Goal: Task Accomplishment & Management: Complete application form

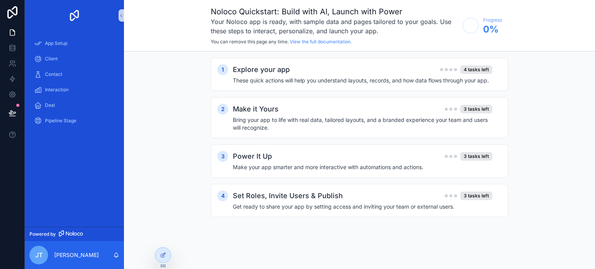
click at [266, 72] on h2 "Explore your app" at bounding box center [261, 69] width 57 height 11
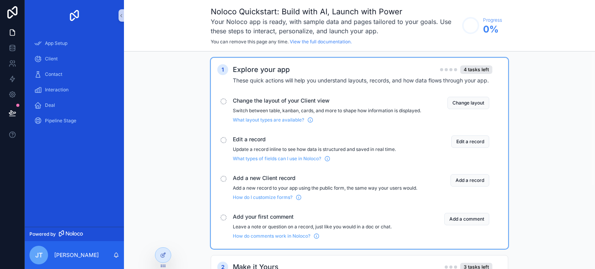
click at [277, 102] on span "Change the layout of your Client view" at bounding box center [327, 101] width 188 height 8
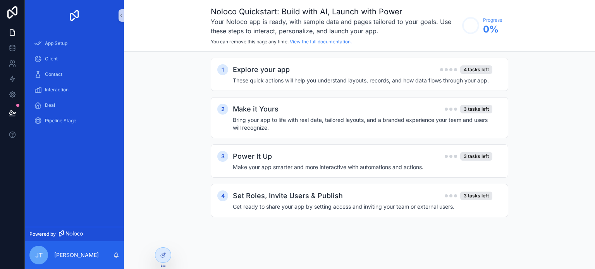
click at [279, 76] on div "Explore your app 4 tasks left These quick actions will help you understand layo…" at bounding box center [367, 74] width 269 height 20
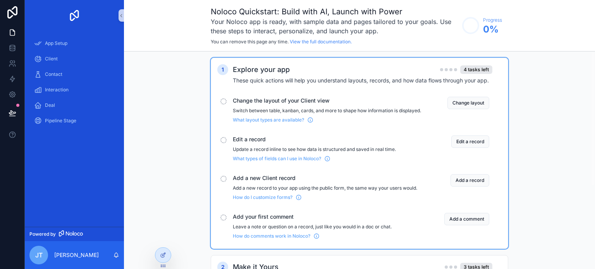
drag, startPoint x: 223, startPoint y: 99, endPoint x: 227, endPoint y: 114, distance: 15.1
click at [223, 99] on div "scrollable content" at bounding box center [224, 101] width 6 height 6
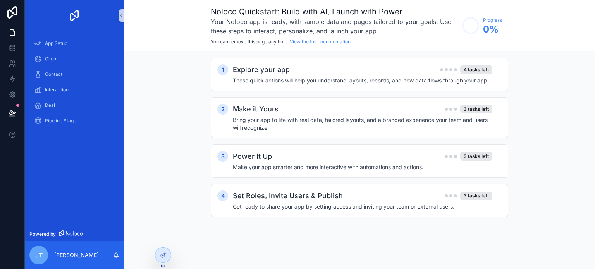
click at [236, 71] on h2 "Explore your app" at bounding box center [261, 69] width 57 height 11
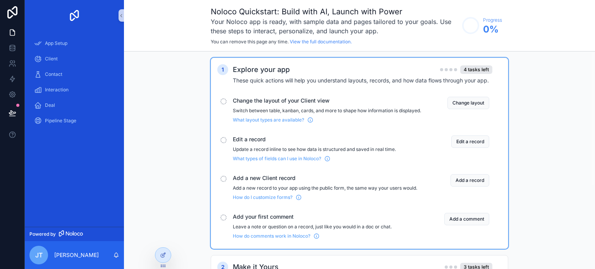
click at [258, 68] on h2 "Explore your app" at bounding box center [261, 69] width 57 height 11
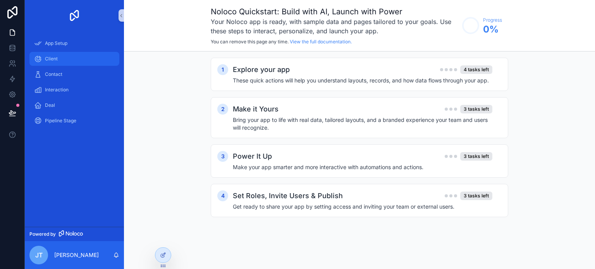
click at [54, 58] on span "Client" at bounding box center [51, 59] width 13 height 6
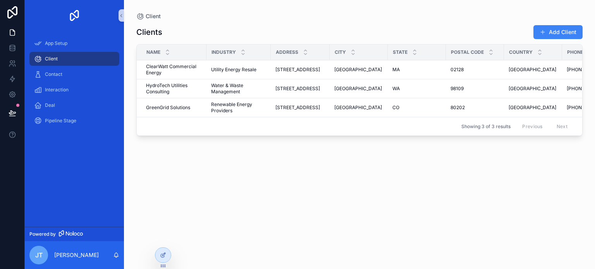
click at [174, 64] on span "ClearWatt Commercial Energy" at bounding box center [174, 70] width 56 height 12
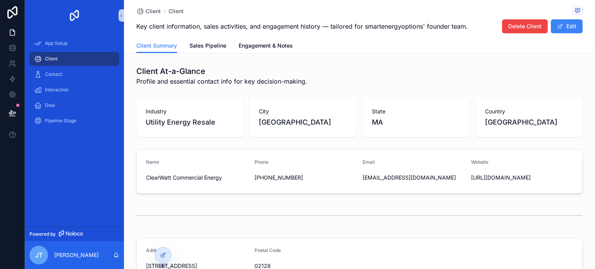
click at [65, 61] on div "Client" at bounding box center [74, 59] width 81 height 12
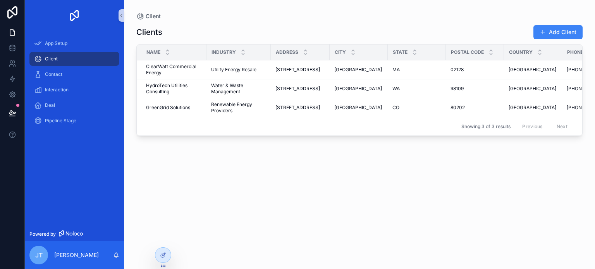
click at [553, 31] on button "Add Client" at bounding box center [558, 32] width 49 height 14
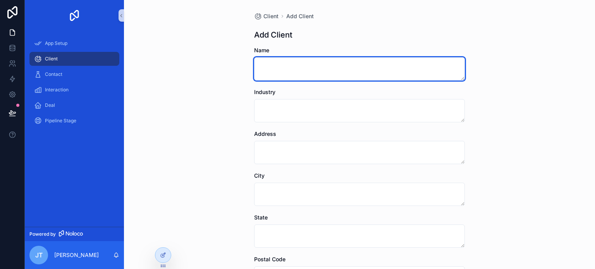
click at [291, 66] on textarea "scrollable content" at bounding box center [359, 68] width 211 height 23
type textarea "**********"
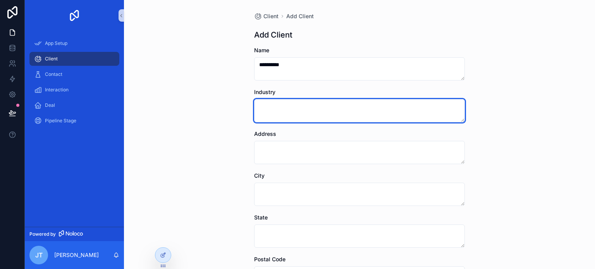
click at [268, 109] on textarea "scrollable content" at bounding box center [359, 110] width 211 height 23
type textarea "******"
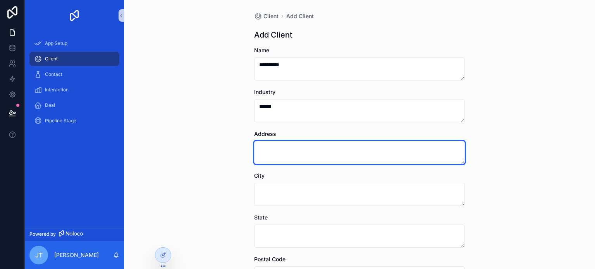
click at [282, 159] on textarea "scrollable content" at bounding box center [359, 152] width 211 height 23
type textarea "*********"
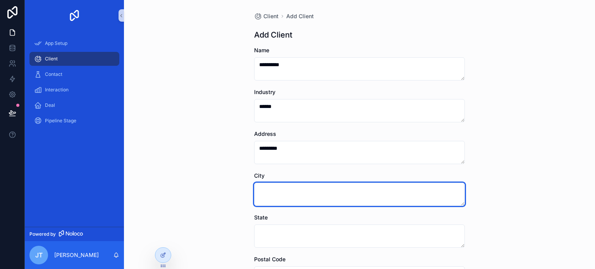
click at [270, 193] on textarea "scrollable content" at bounding box center [359, 194] width 211 height 23
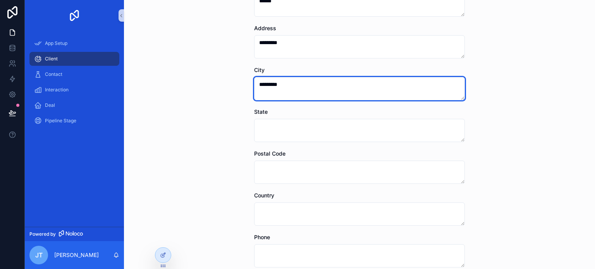
scroll to position [116, 0]
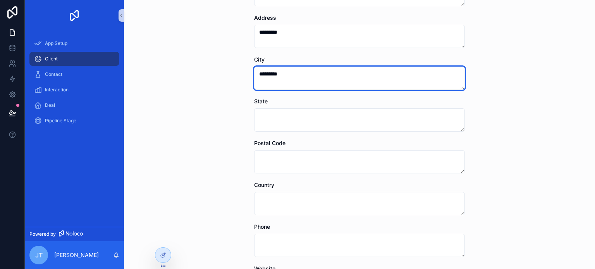
type textarea "*********"
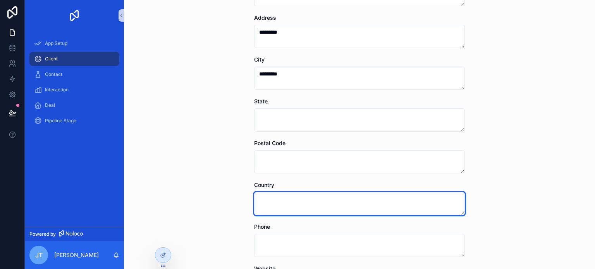
click at [277, 206] on textarea "scrollable content" at bounding box center [359, 203] width 211 height 23
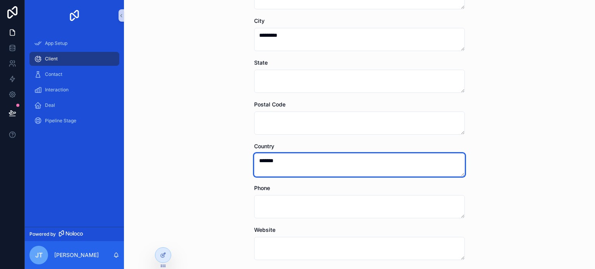
scroll to position [233, 0]
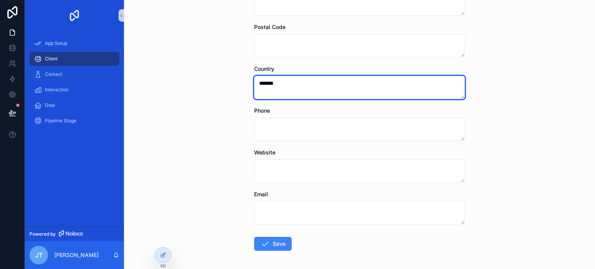
type textarea "*******"
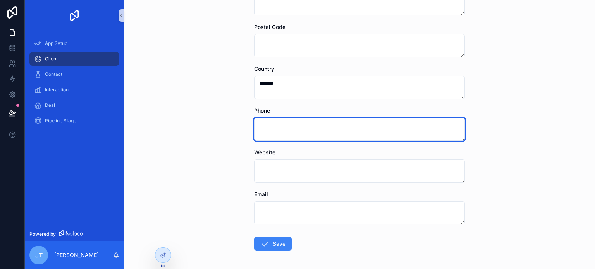
click at [273, 128] on textarea "scrollable content" at bounding box center [359, 129] width 211 height 23
type textarea "**********"
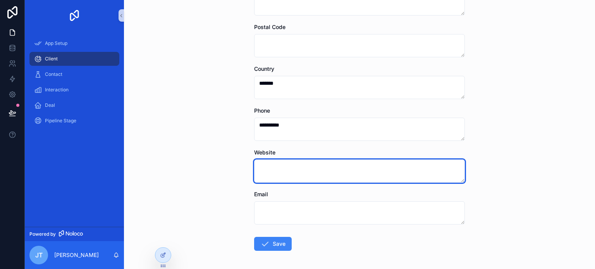
click at [287, 165] on textarea "scrollable content" at bounding box center [359, 171] width 211 height 23
type textarea "**********"
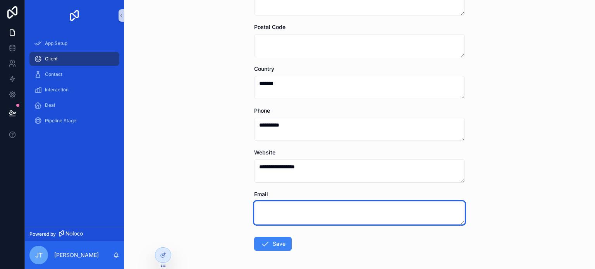
click at [270, 208] on textarea "scrollable content" at bounding box center [359, 213] width 211 height 23
type textarea "**********"
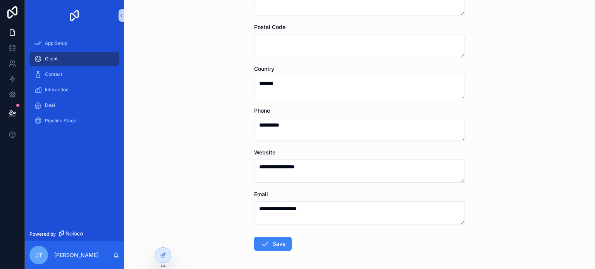
click at [271, 243] on button "Save" at bounding box center [273, 244] width 38 height 14
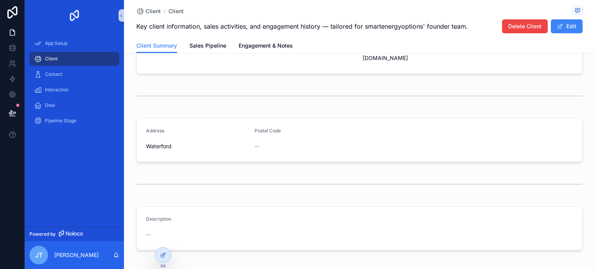
scroll to position [114, 0]
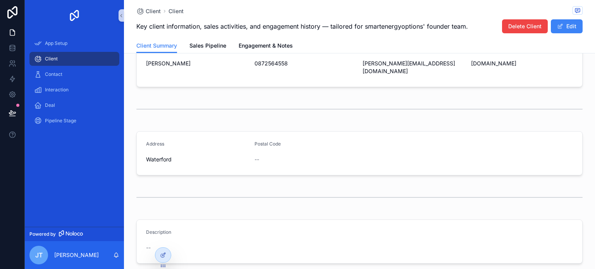
click at [172, 242] on div "--" at bounding box center [197, 248] width 102 height 12
click at [150, 242] on div "--" at bounding box center [197, 248] width 102 height 12
click at [164, 229] on div "Description" at bounding box center [197, 233] width 102 height 9
click at [169, 242] on div "--" at bounding box center [197, 248] width 102 height 12
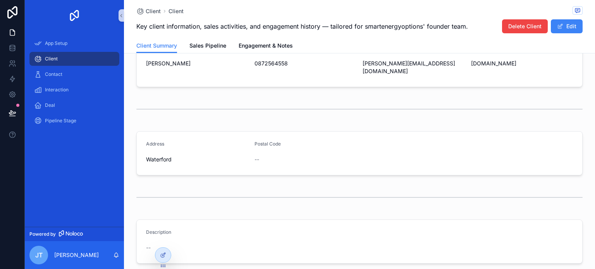
click at [146, 244] on span "--" at bounding box center [148, 248] width 5 height 8
click at [566, 24] on button "Edit" at bounding box center [567, 26] width 32 height 14
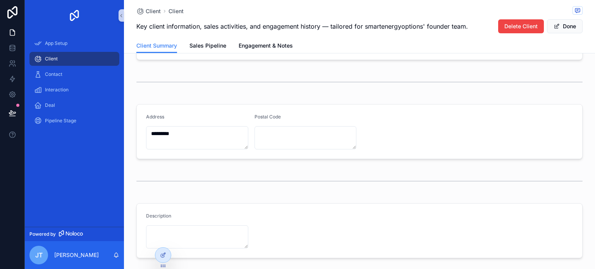
scroll to position [186, 0]
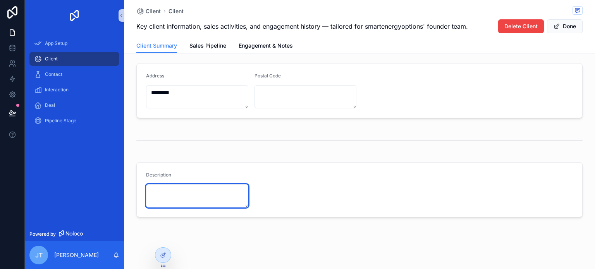
click at [168, 193] on textarea "scrollable content" at bounding box center [197, 195] width 102 height 23
type textarea "**********"
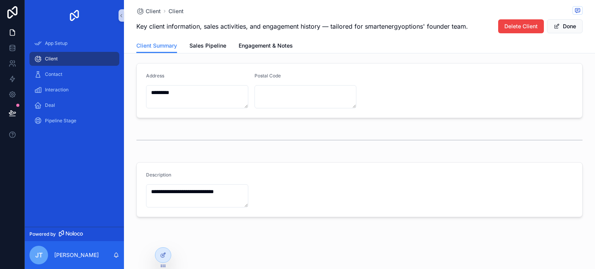
click at [565, 26] on button "Done" at bounding box center [565, 26] width 36 height 14
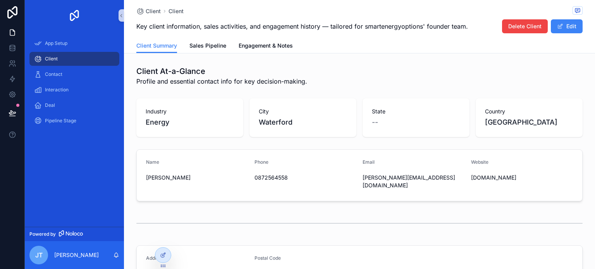
scroll to position [0, 0]
click at [204, 43] on span "Sales Pipeline" at bounding box center [208, 46] width 37 height 8
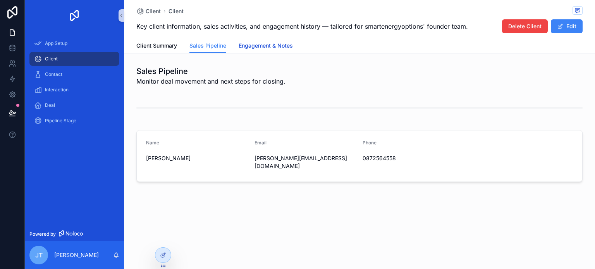
click at [256, 44] on span "Engagement & Notes" at bounding box center [266, 46] width 54 height 8
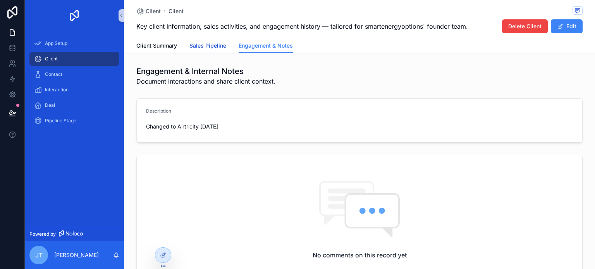
click at [206, 46] on span "Sales Pipeline" at bounding box center [208, 46] width 37 height 8
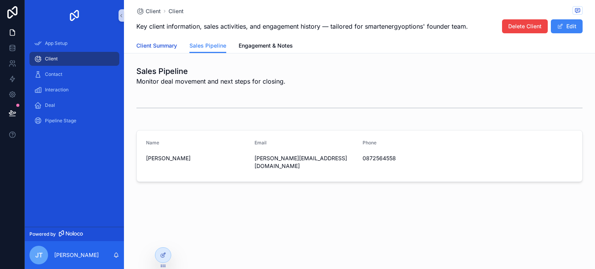
click at [152, 44] on span "Client Summary" at bounding box center [156, 46] width 41 height 8
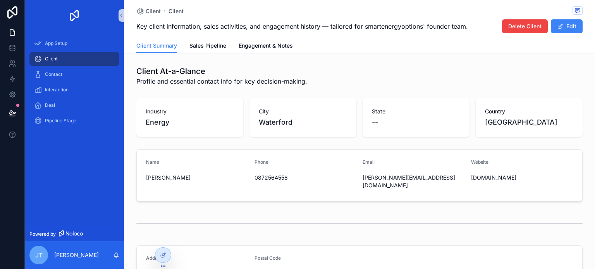
click at [64, 59] on div "Client" at bounding box center [74, 59] width 81 height 12
